Goal: Information Seeking & Learning: Learn about a topic

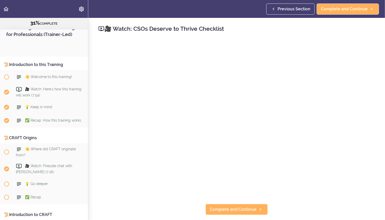
scroll to position [1200, 0]
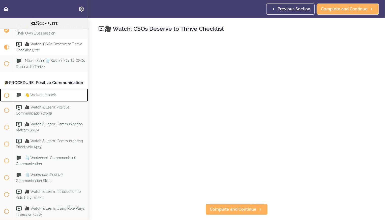
click at [29, 93] on span "👋 Welcome back!" at bounding box center [40, 95] width 31 height 4
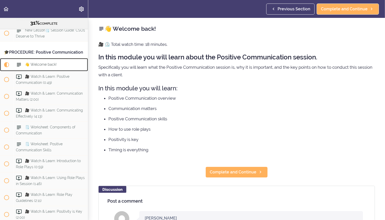
scroll to position [1244, 0]
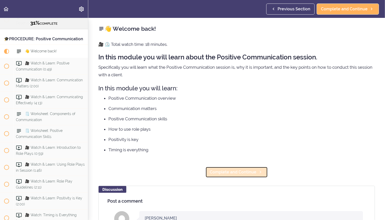
click at [232, 170] on span "Complete and Continue" at bounding box center [233, 172] width 47 height 6
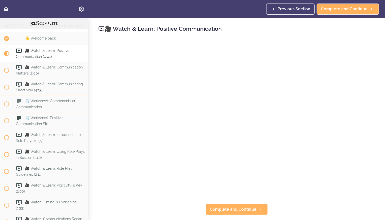
scroll to position [1257, 0]
click at [241, 207] on span "Complete and Continue" at bounding box center [233, 210] width 47 height 6
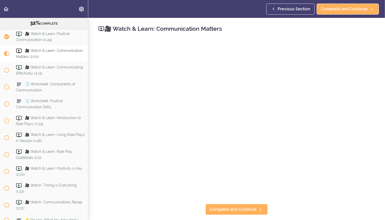
scroll to position [1274, 0]
